Goal: Task Accomplishment & Management: Use online tool/utility

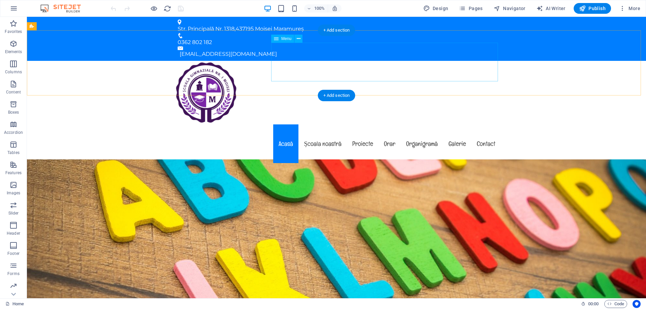
click at [320, 124] on nav "Acasă Școala noastră Proiecte Orar Organigramă Galerie Contact" at bounding box center [336, 143] width 328 height 39
click at [297, 39] on icon at bounding box center [299, 38] width 4 height 7
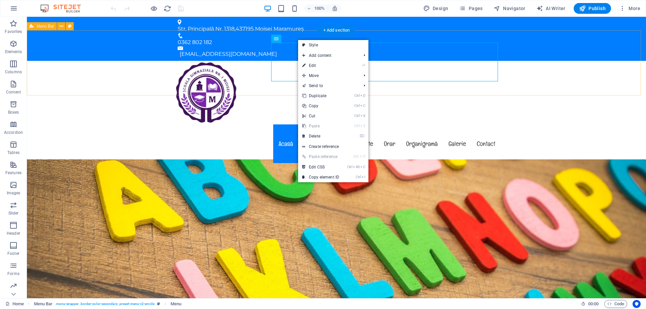
click at [243, 74] on div "Menu Acasă Școala noastră Proiecte Orar Organigramă Galerie Contact" at bounding box center [336, 113] width 619 height 104
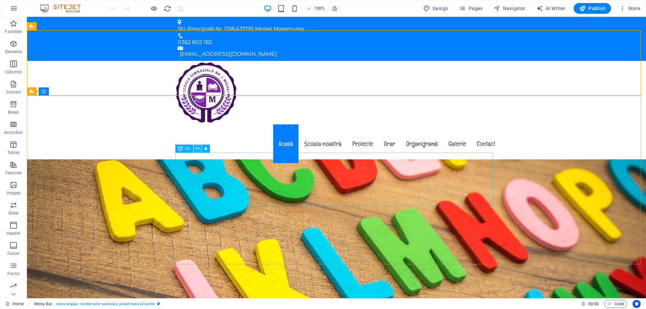
click at [198, 147] on icon at bounding box center [197, 148] width 4 height 7
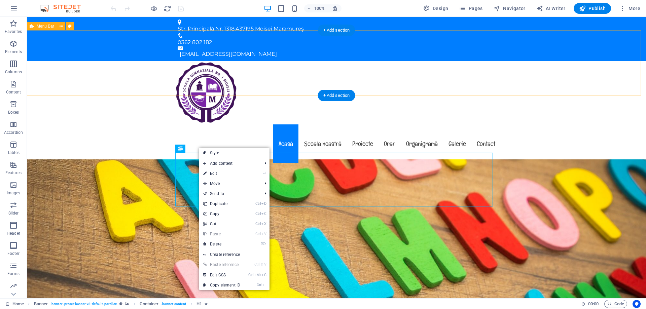
click at [459, 82] on div "Menu Acasă Școala noastră Proiecte Orar Organigramă Galerie Contact" at bounding box center [336, 113] width 619 height 104
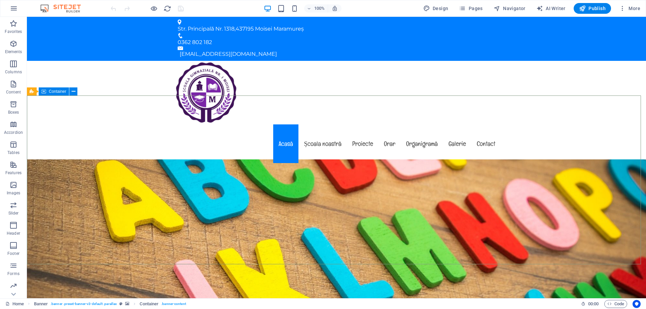
click at [57, 90] on span "Container" at bounding box center [57, 91] width 17 height 4
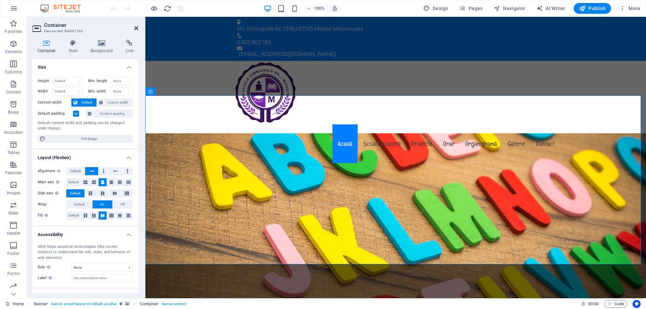
click at [138, 28] on icon at bounding box center [136, 28] width 4 height 5
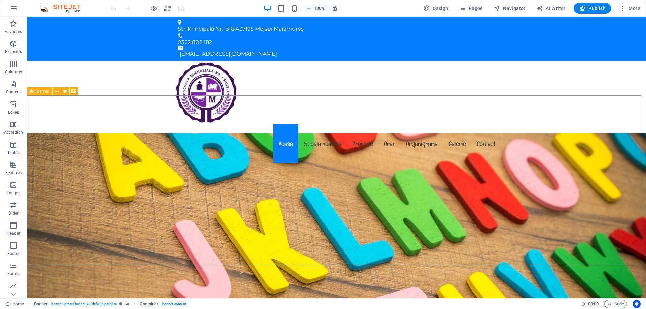
click at [36, 91] on div "Banner" at bounding box center [40, 91] width 26 height 8
click at [38, 91] on span "Banner" at bounding box center [43, 91] width 13 height 4
select select "vh"
select select "banner"
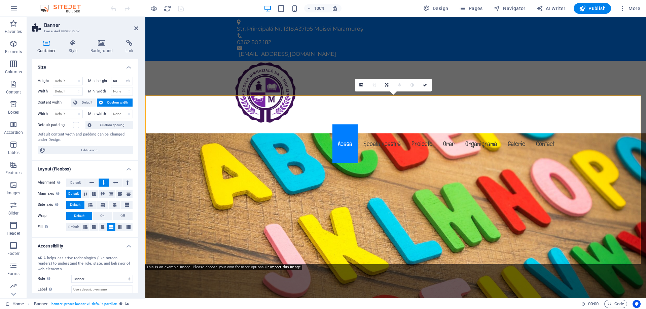
scroll to position [38, 0]
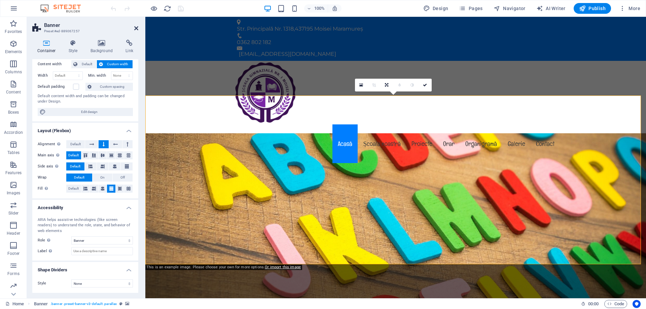
click at [138, 29] on icon at bounding box center [136, 28] width 4 height 5
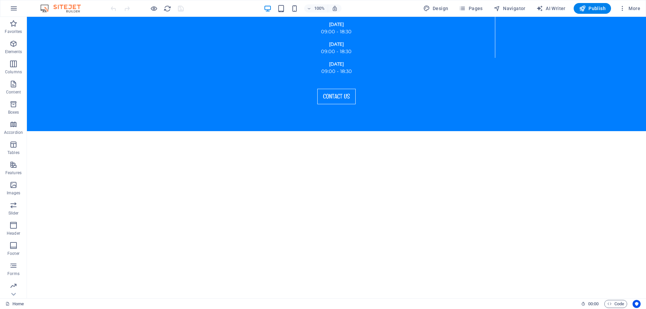
scroll to position [0, 0]
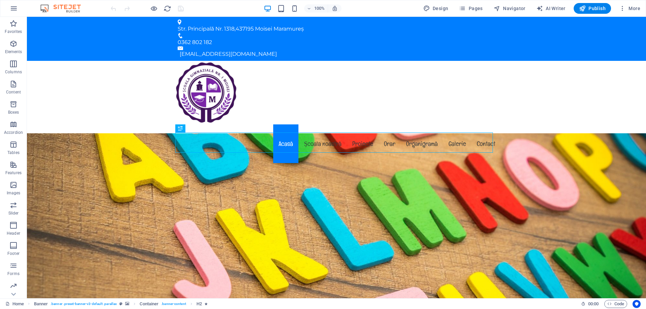
click at [54, 5] on img at bounding box center [64, 8] width 50 height 8
click at [623, 5] on icon "button" at bounding box center [622, 8] width 7 height 7
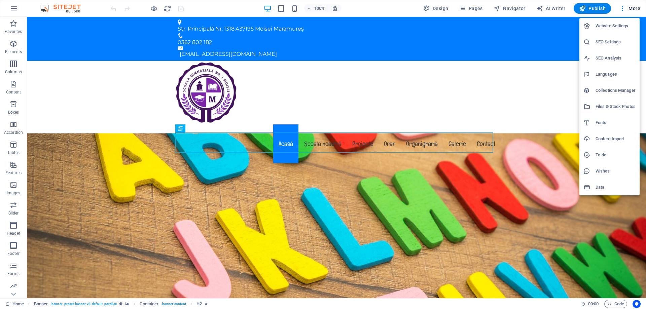
click at [618, 22] on h6 "Website Settings" at bounding box center [615, 26] width 40 height 8
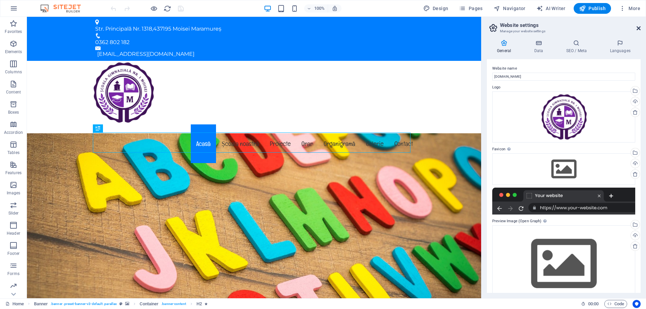
click at [639, 28] on icon at bounding box center [638, 28] width 4 height 5
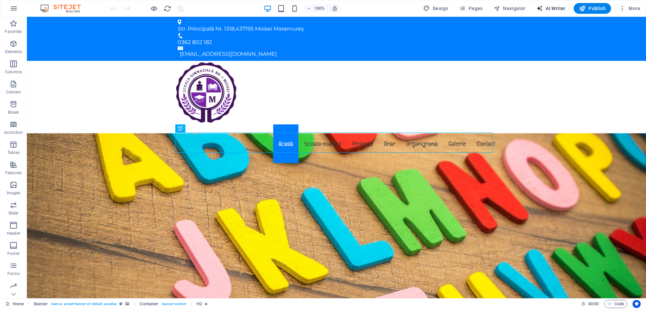
click at [552, 6] on span "AI Writer" at bounding box center [550, 8] width 29 height 7
select select "English"
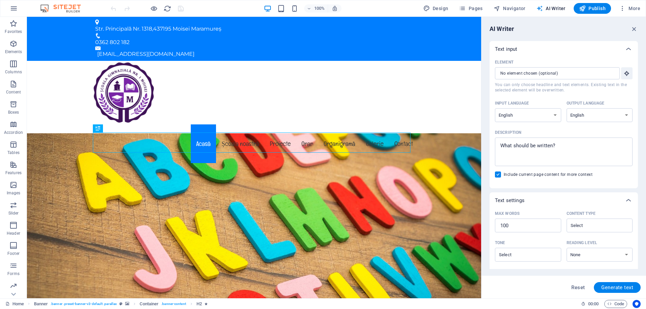
click at [558, 11] on span "AI Writer" at bounding box center [550, 8] width 29 height 7
click at [481, 6] on span "Pages" at bounding box center [471, 8] width 24 height 7
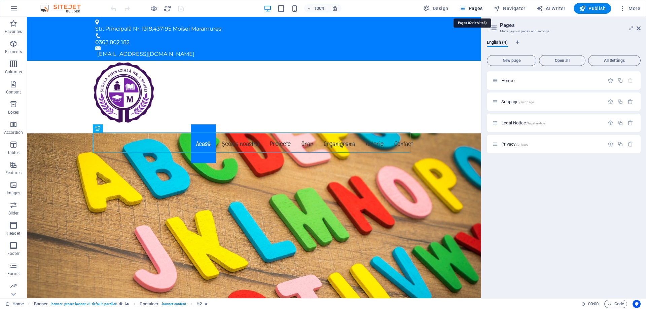
click at [481, 6] on span "Pages" at bounding box center [471, 8] width 24 height 7
click at [445, 9] on span "Design" at bounding box center [435, 8] width 25 height 7
select select "px"
select select "400"
select select "px"
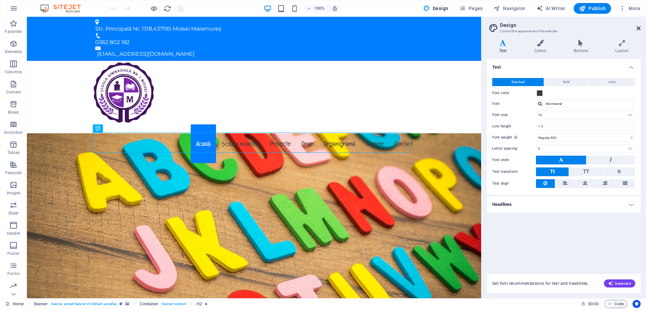
click at [640, 30] on icon at bounding box center [638, 28] width 4 height 5
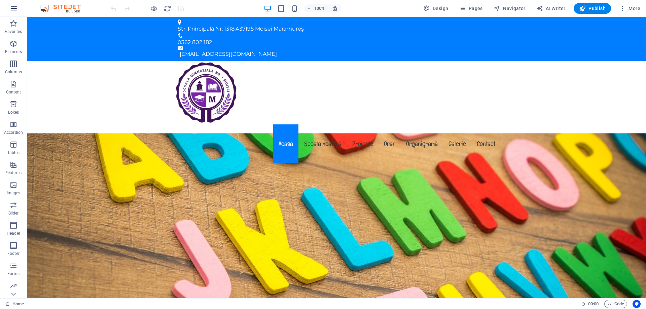
click at [13, 6] on icon "button" at bounding box center [14, 8] width 8 height 8
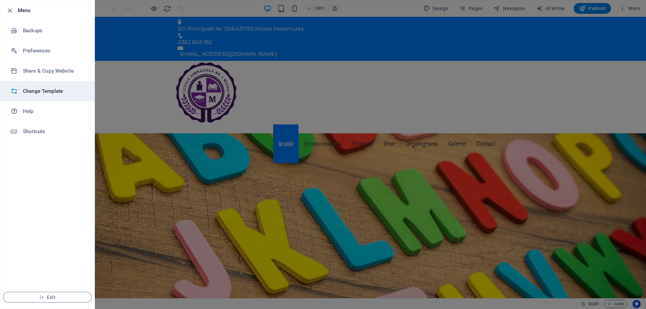
click at [52, 95] on h6 "Change Template" at bounding box center [54, 91] width 62 height 8
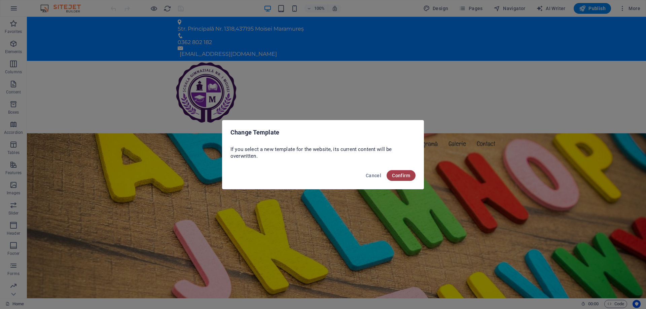
click at [404, 176] on span "Confirm" at bounding box center [401, 175] width 18 height 5
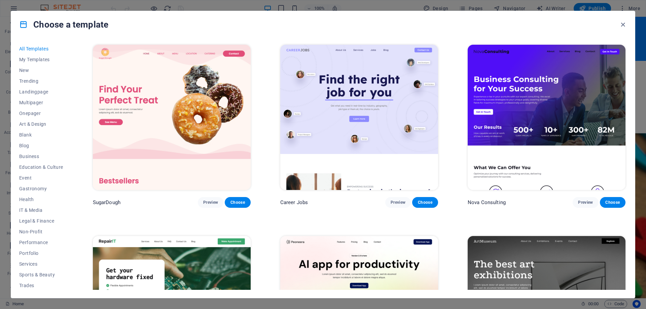
scroll to position [23, 0]
click at [28, 135] on span "Business" at bounding box center [41, 133] width 44 height 5
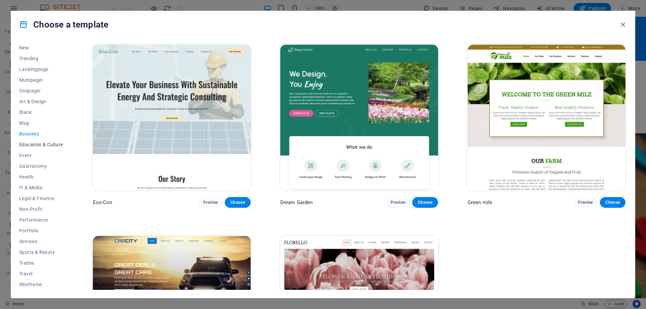
click at [46, 143] on span "Education & Culture" at bounding box center [41, 144] width 44 height 5
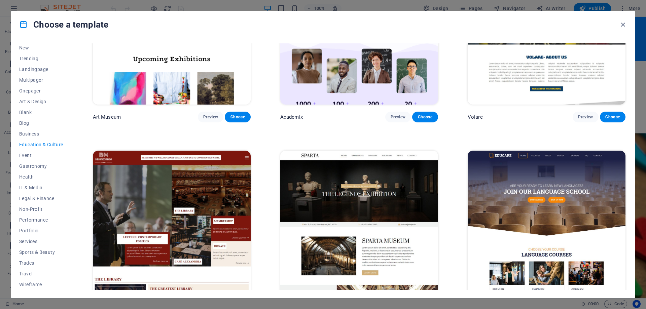
scroll to position [0, 0]
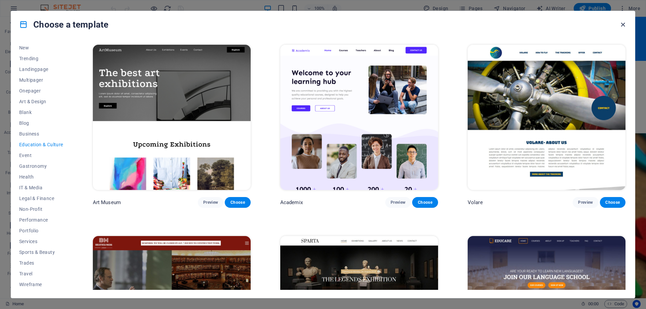
click at [622, 24] on icon "button" at bounding box center [623, 25] width 8 height 8
